Goal: Transaction & Acquisition: Purchase product/service

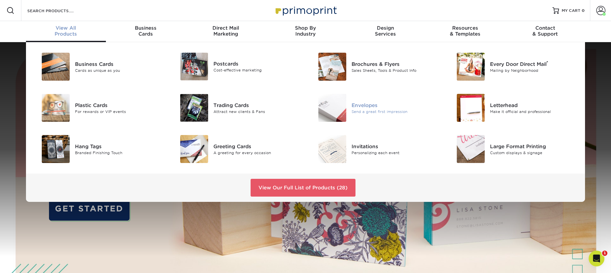
click at [382, 111] on div "Send a great first impression" at bounding box center [395, 112] width 87 height 6
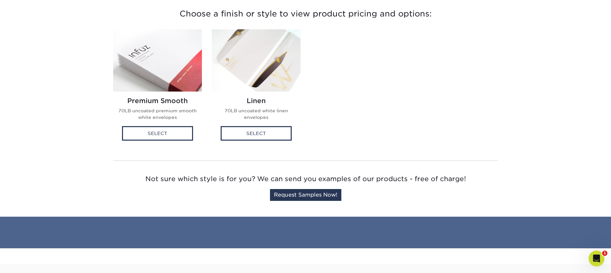
click at [161, 67] on img at bounding box center [157, 60] width 89 height 62
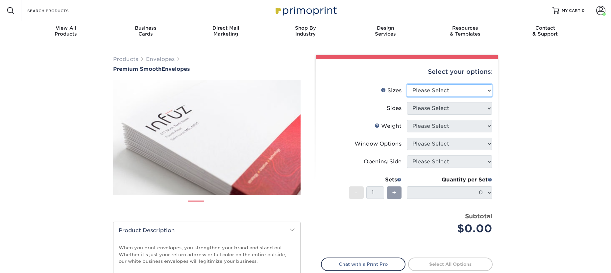
click at [435, 87] on select "Please Select 8.875" x 3.875" 4.125" x 9.5" 5.25" x 7.25" 9" x 12"" at bounding box center [450, 90] width 86 height 13
select select "9.00x12.00"
click at [407, 84] on select "Please Select 8.875" x 3.875" 4.125" x 9.5" 5.25" x 7.25" 9" x 12"" at bounding box center [450, 90] width 86 height 13
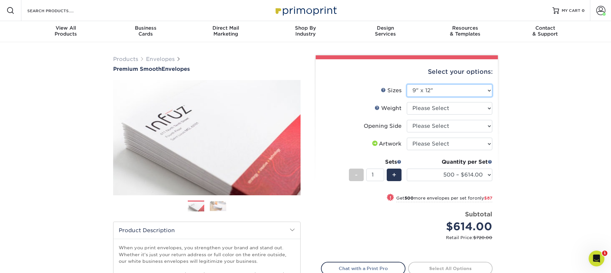
click at [431, 87] on select "Please Select 8.875" x 3.875" 4.125" x 9.5" 5.25" x 7.25" 9" x 12"" at bounding box center [450, 90] width 86 height 13
